Goal: Task Accomplishment & Management: Use online tool/utility

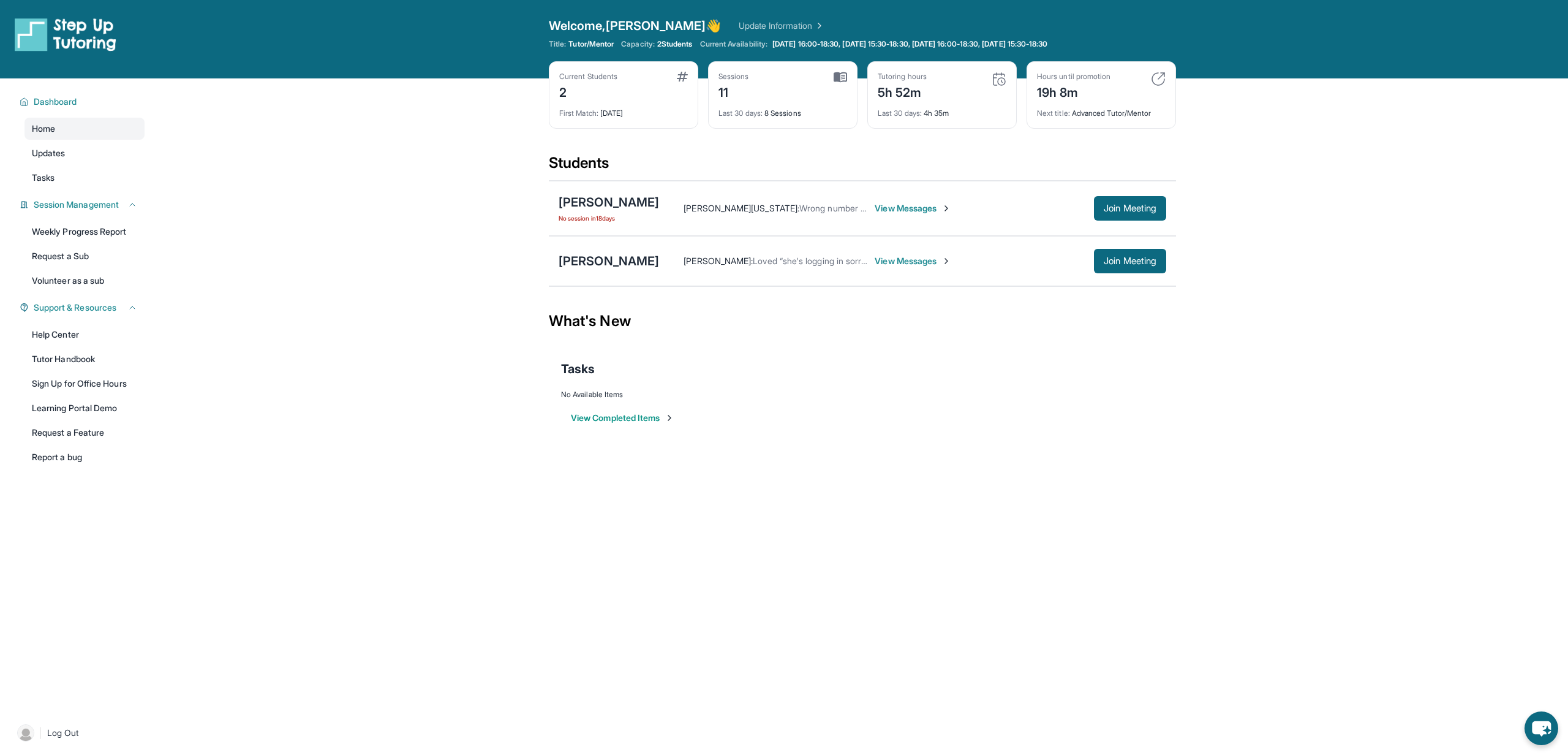
click at [1002, 79] on img at bounding box center [999, 79] width 14 height 14
click at [914, 111] on span "Last 30 days :" at bounding box center [900, 112] width 44 height 9
click at [905, 91] on div "5h 52m" at bounding box center [903, 90] width 49 height 19
click at [900, 77] on div "Tutoring hours" at bounding box center [903, 77] width 49 height 10
click at [886, 113] on span "Last 30 days :" at bounding box center [900, 112] width 44 height 9
